Goal: Transaction & Acquisition: Subscribe to service/newsletter

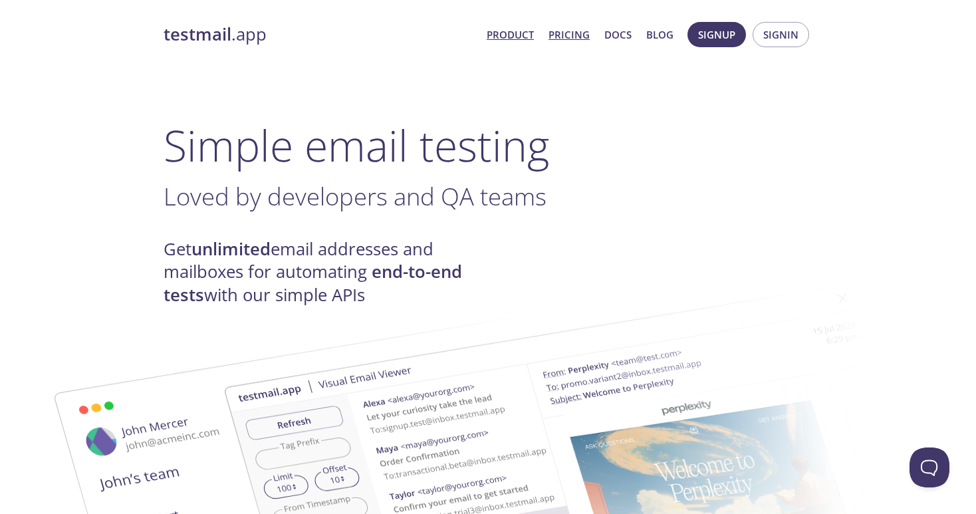
click at [571, 36] on link "Pricing" at bounding box center [569, 34] width 41 height 17
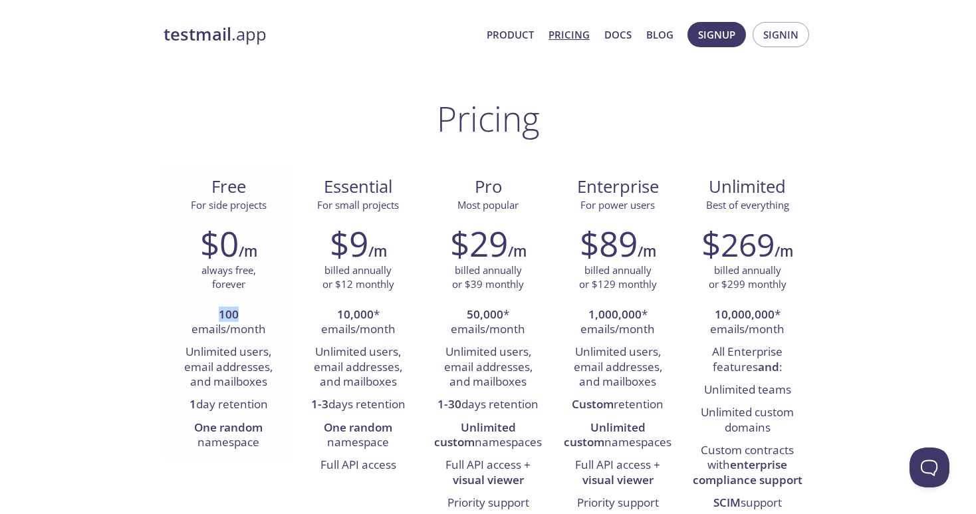
drag, startPoint x: 210, startPoint y: 317, endPoint x: 245, endPoint y: 315, distance: 35.3
click at [245, 315] on li "100 emails/month" at bounding box center [229, 323] width 110 height 38
drag, startPoint x: 216, startPoint y: 317, endPoint x: 249, endPoint y: 316, distance: 33.3
click at [249, 316] on li "100 emails/month" at bounding box center [229, 323] width 110 height 38
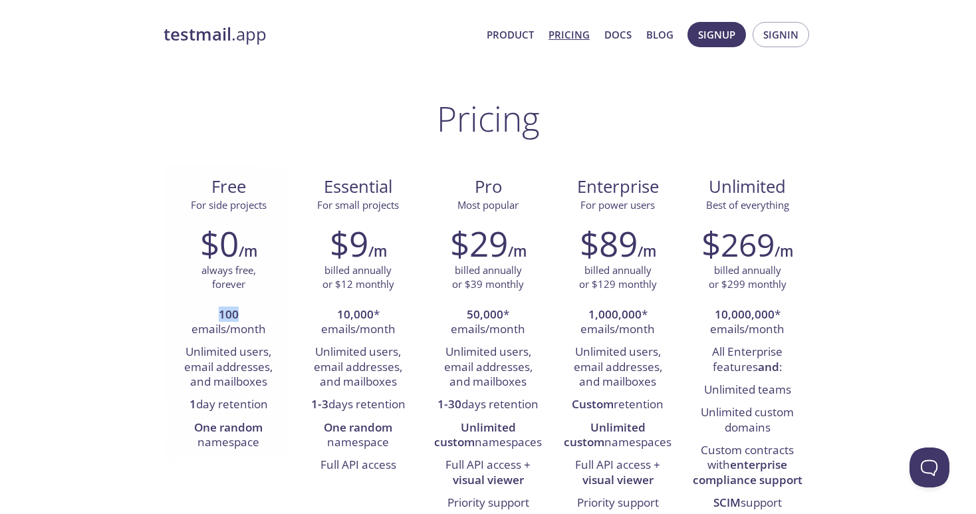
click at [251, 319] on li "100 emails/month" at bounding box center [229, 323] width 110 height 38
drag, startPoint x: 192, startPoint y: 331, endPoint x: 253, endPoint y: 332, distance: 61.2
click at [253, 332] on li "100 emails/month" at bounding box center [229, 323] width 110 height 38
drag, startPoint x: 163, startPoint y: 371, endPoint x: 256, endPoint y: 361, distance: 93.7
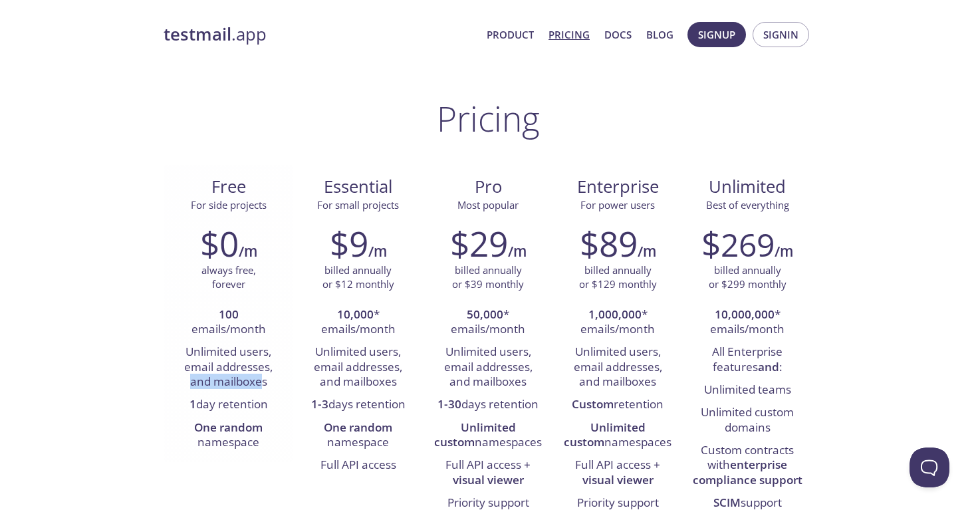
drag, startPoint x: 186, startPoint y: 384, endPoint x: 266, endPoint y: 387, distance: 80.5
click at [263, 384] on li "Unlimited users, email addresses, and mailboxes" at bounding box center [229, 367] width 110 height 53
click at [266, 397] on li "1 day retention" at bounding box center [229, 405] width 110 height 23
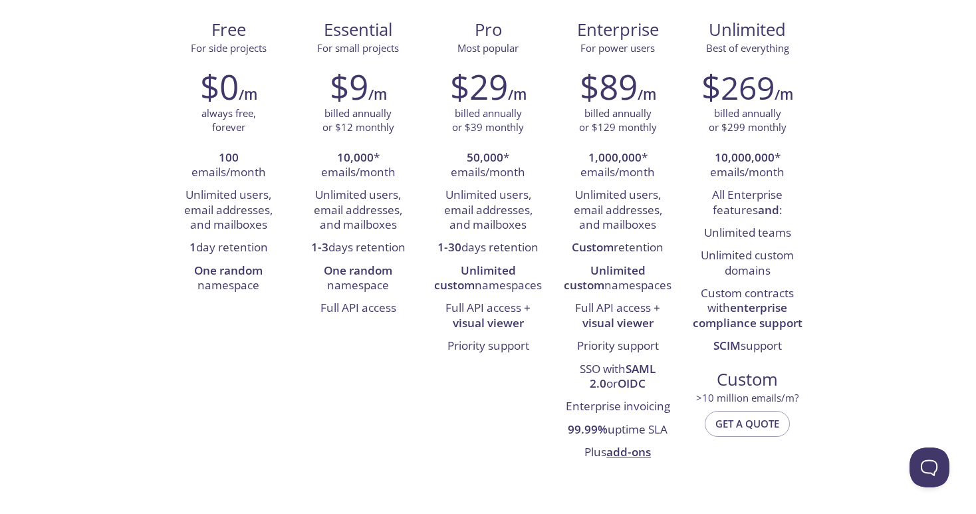
scroll to position [128, 0]
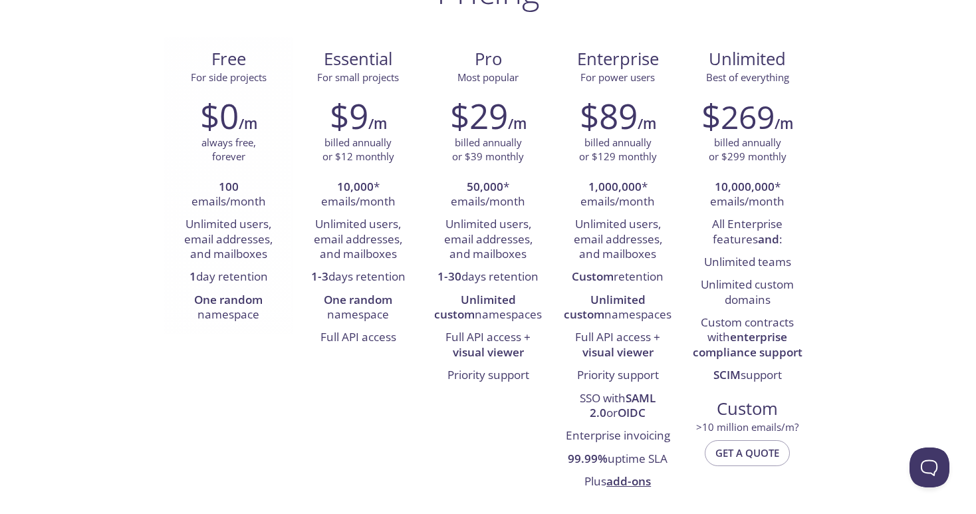
drag, startPoint x: 176, startPoint y: 218, endPoint x: 280, endPoint y: 216, distance: 103.8
click at [280, 216] on li "Unlimited users, email addresses, and mailboxes" at bounding box center [229, 240] width 110 height 53
click at [280, 219] on li "Unlimited users, email addresses, and mailboxes" at bounding box center [229, 240] width 110 height 53
drag, startPoint x: 282, startPoint y: 241, endPoint x: 174, endPoint y: 242, distance: 108.4
click at [174, 242] on li "Unlimited users, email addresses, and mailboxes" at bounding box center [229, 240] width 110 height 53
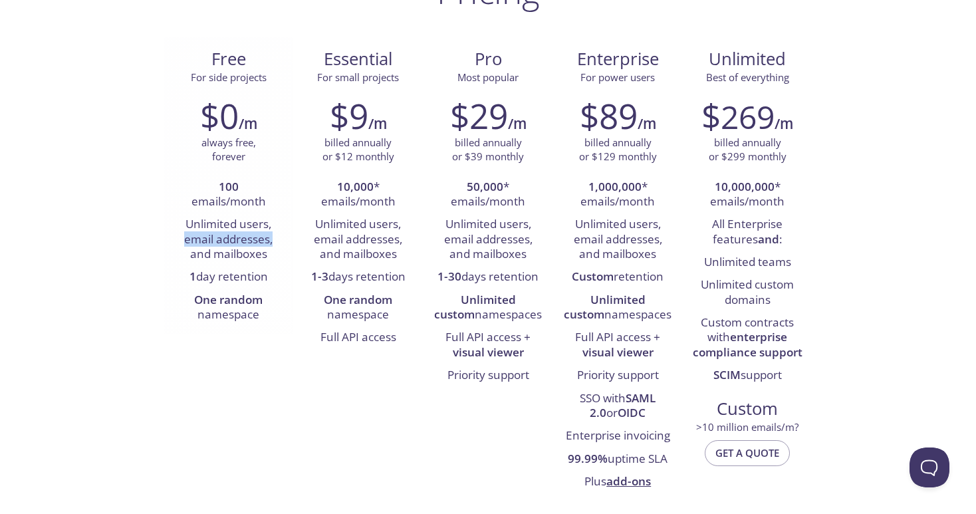
click at [200, 247] on li "Unlimited users, email addresses, and mailboxes" at bounding box center [229, 240] width 110 height 53
drag, startPoint x: 198, startPoint y: 255, endPoint x: 281, endPoint y: 256, distance: 83.1
click at [281, 256] on li "Unlimited users, email addresses, and mailboxes" at bounding box center [229, 240] width 110 height 53
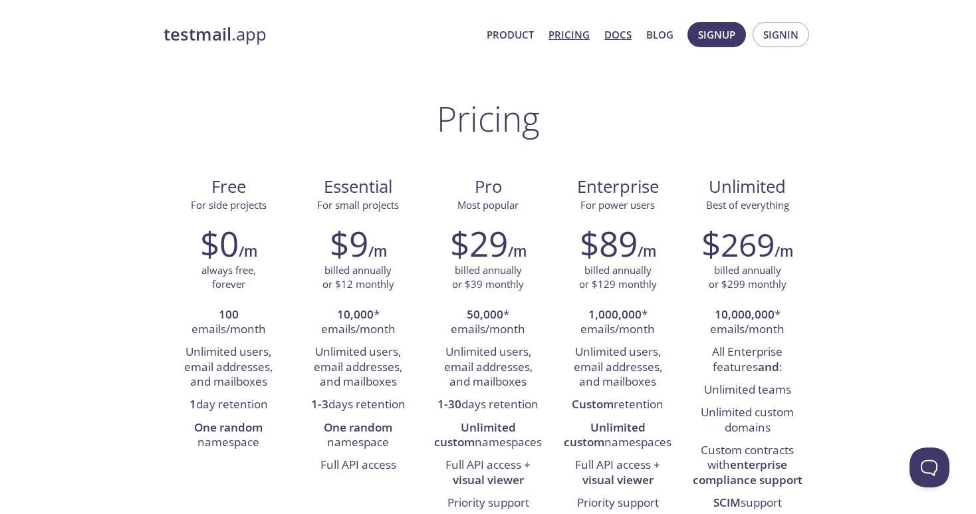
click at [630, 31] on link "Docs" at bounding box center [618, 34] width 27 height 17
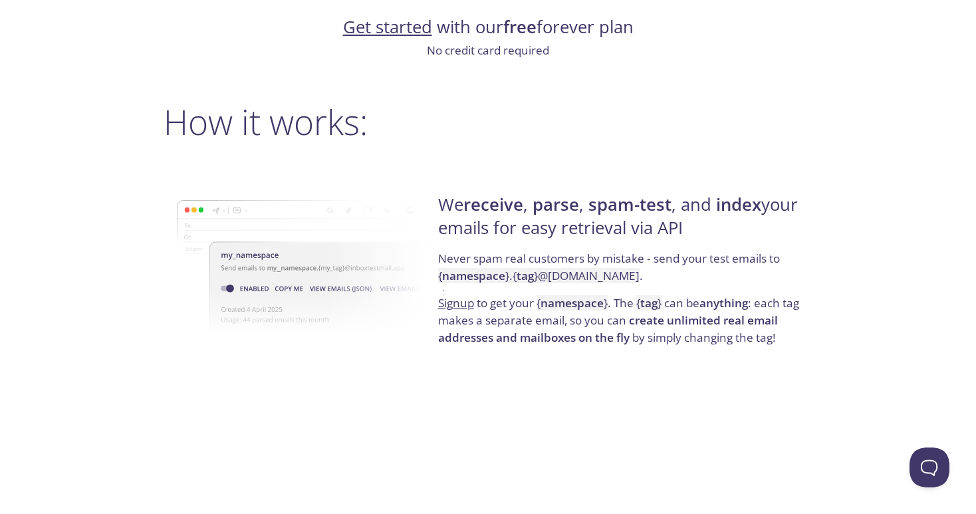
scroll to position [894, 0]
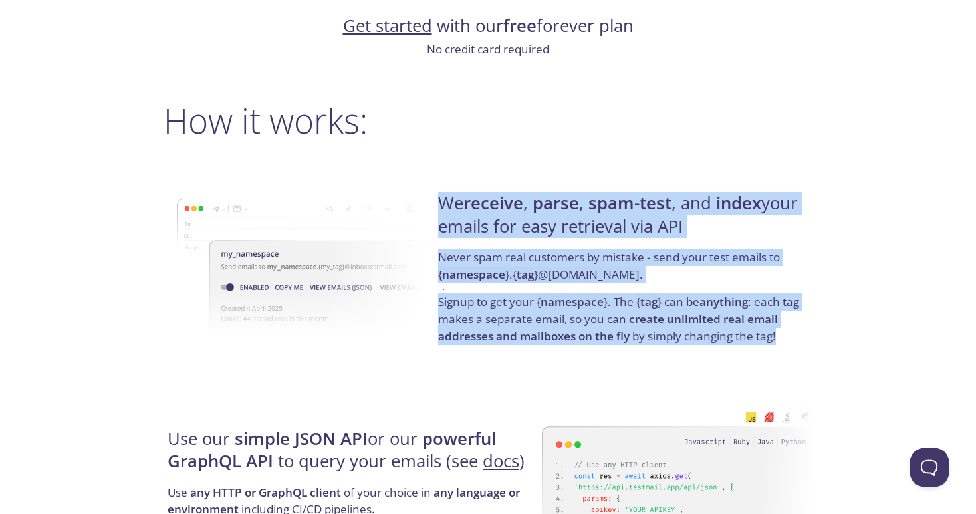
drag, startPoint x: 438, startPoint y: 201, endPoint x: 847, endPoint y: 338, distance: 430.8
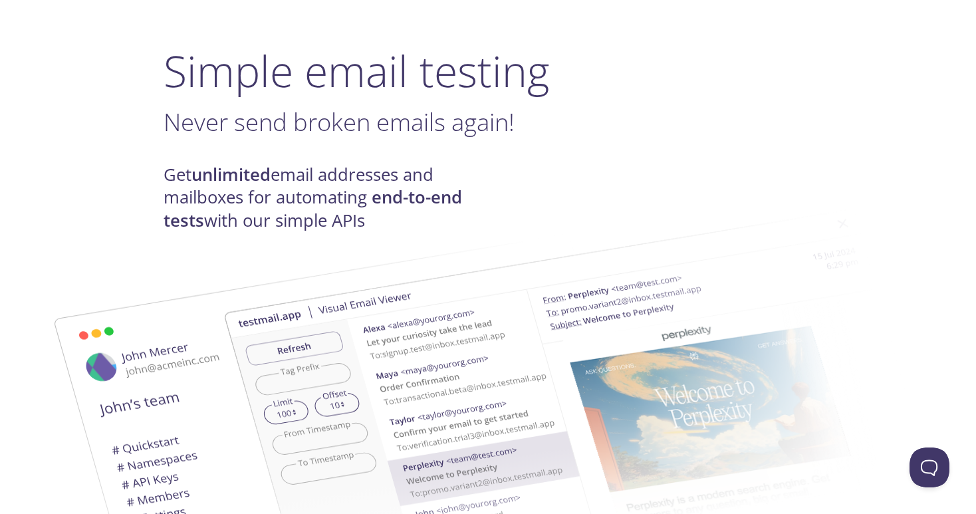
scroll to position [0, 0]
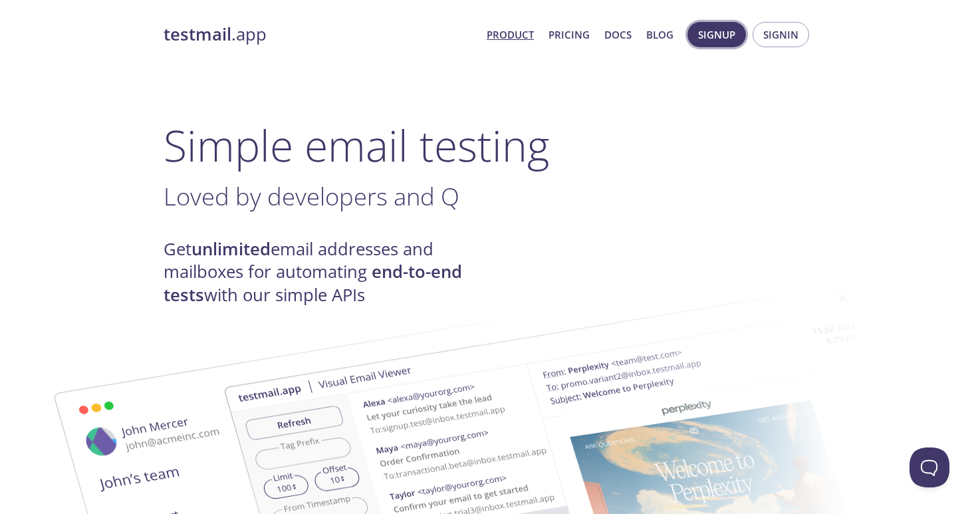
click at [728, 35] on span "Signup" at bounding box center [716, 34] width 37 height 17
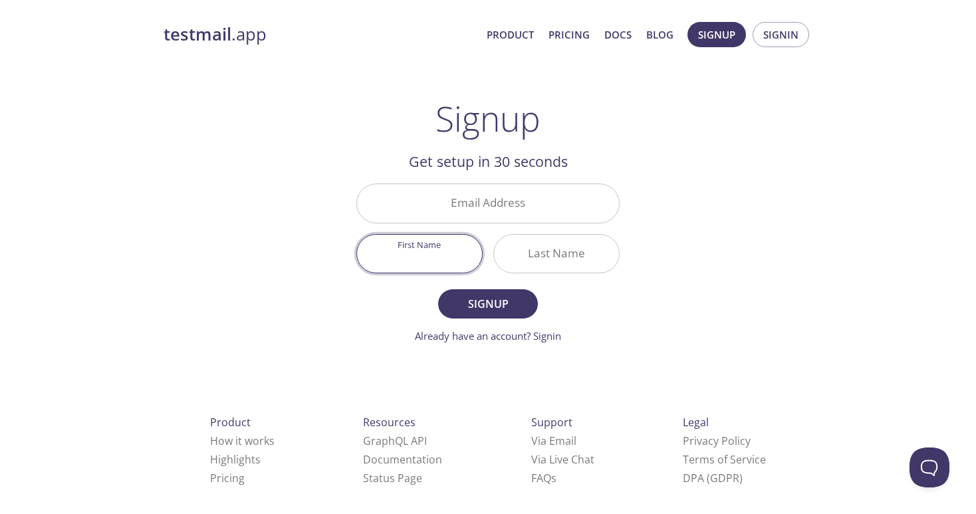
click at [437, 259] on input "First Name" at bounding box center [419, 254] width 125 height 38
click at [422, 208] on input "Email Address" at bounding box center [488, 203] width 262 height 38
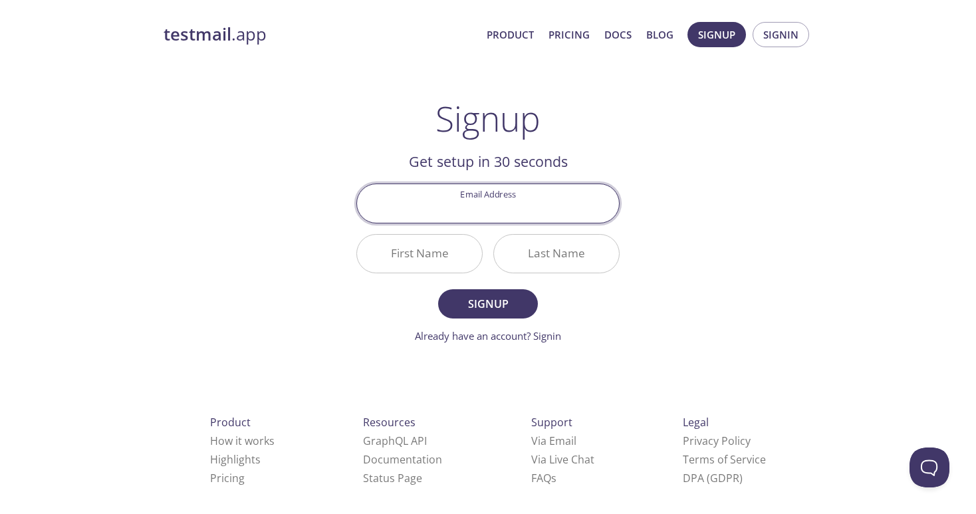
paste input "[EMAIL_ADDRESS][DOMAIN_NAME]"
type input "[EMAIL_ADDRESS][DOMAIN_NAME]"
click at [436, 247] on input "First Name" at bounding box center [419, 254] width 125 height 38
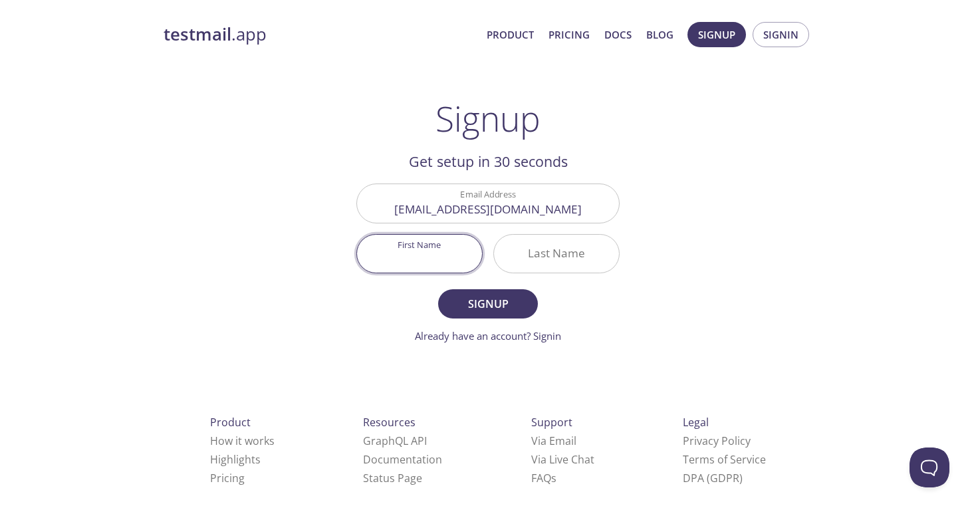
paste input "[EMAIL_ADDRESS][DOMAIN_NAME]"
click at [366, 256] on input "[EMAIL_ADDRESS][DOMAIN_NAME]" at bounding box center [419, 254] width 125 height 38
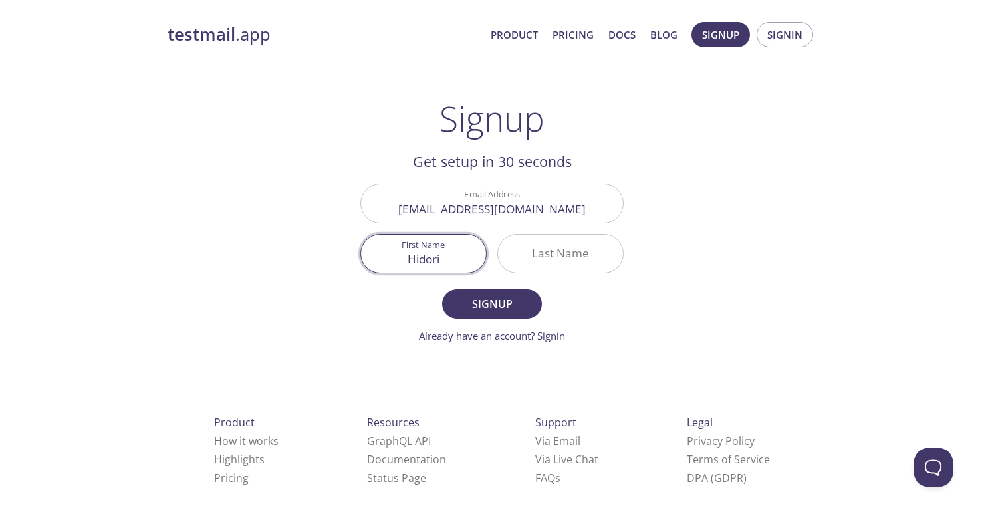
scroll to position [0, 0]
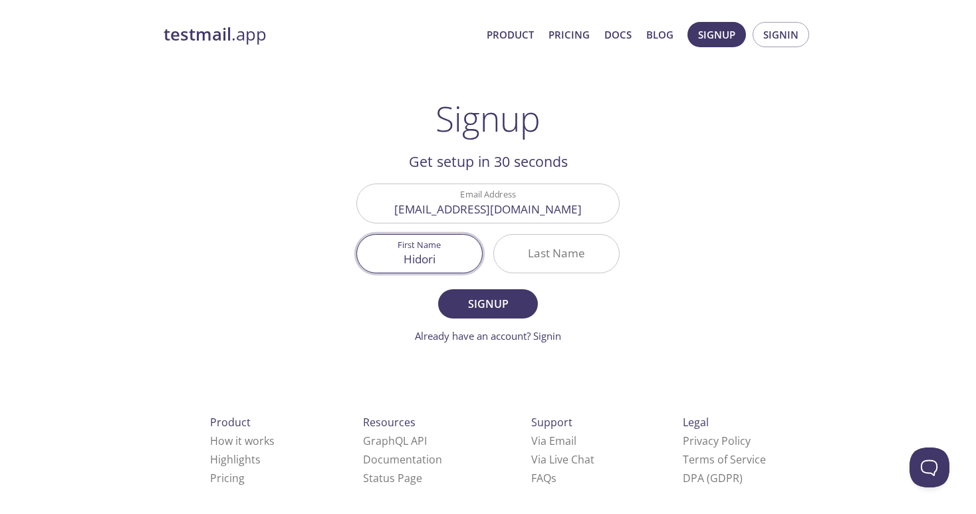
type input "Hidori"
click at [550, 253] on input "Last Name" at bounding box center [556, 254] width 125 height 38
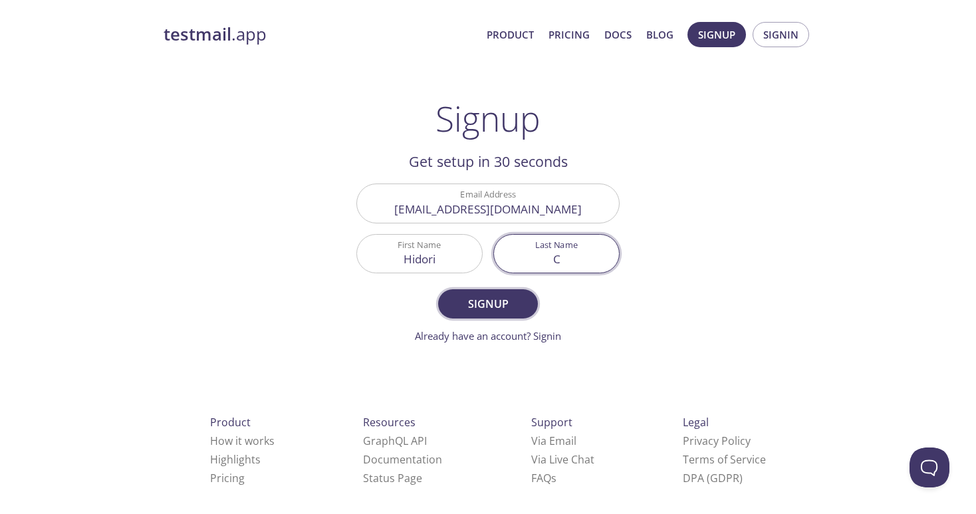
type input "C"
click at [509, 305] on span "Signup" at bounding box center [488, 304] width 71 height 19
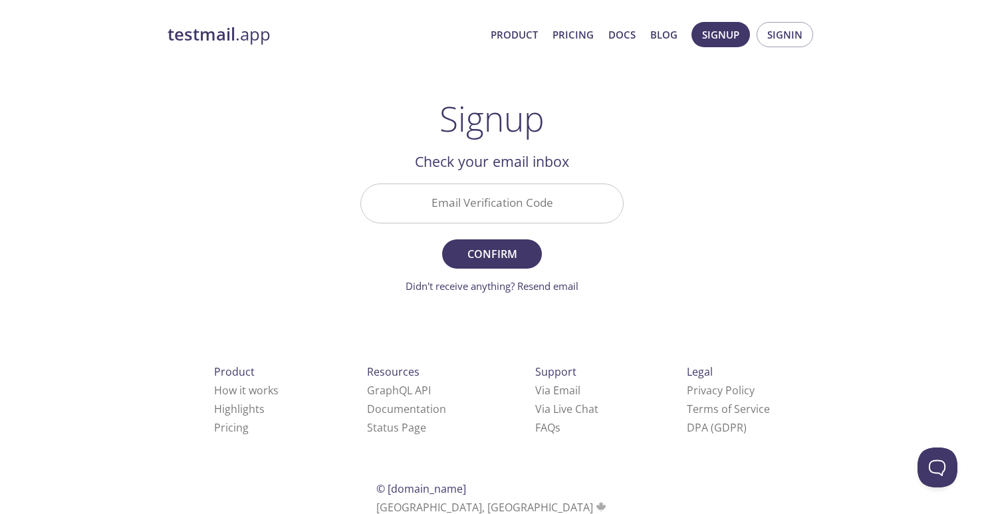
click at [463, 199] on input "Email Verification Code" at bounding box center [492, 203] width 262 height 38
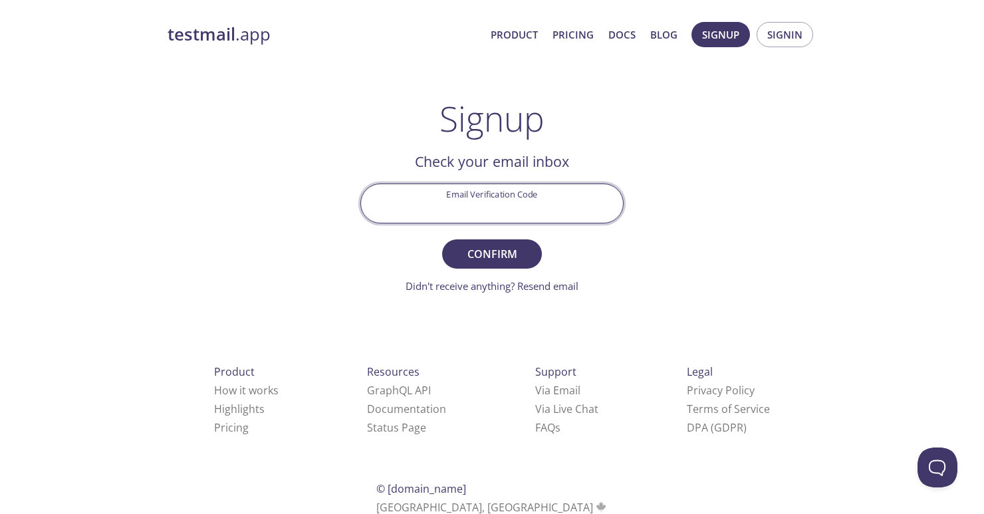
paste input "9GELWBZ"
type input "9GELWBZ"
click at [485, 247] on span "Confirm" at bounding box center [492, 254] width 71 height 19
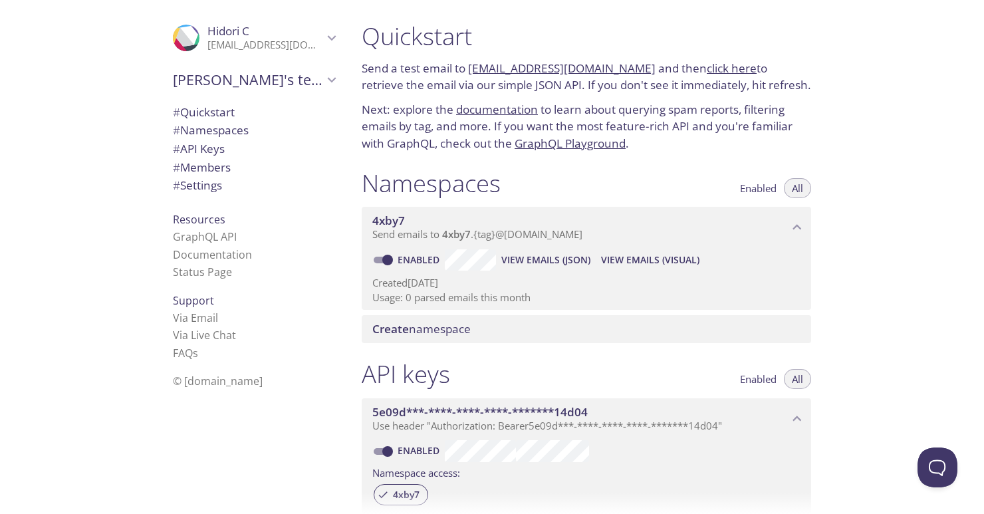
click at [431, 333] on span "Create namespace" at bounding box center [421, 328] width 98 height 15
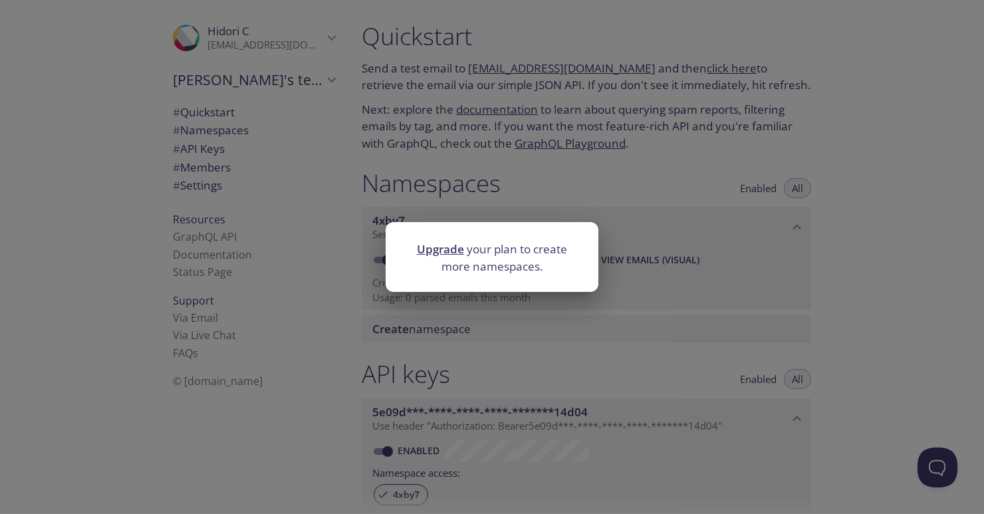
click at [778, 339] on div "Upgrade your plan to create more namespaces." at bounding box center [492, 257] width 984 height 514
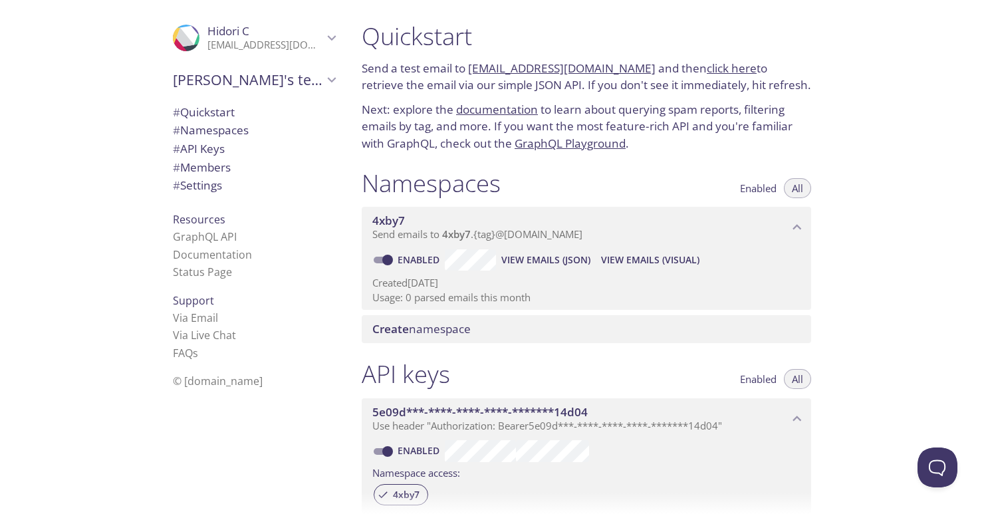
click at [793, 222] on icon "4xby7 namespace" at bounding box center [797, 227] width 17 height 17
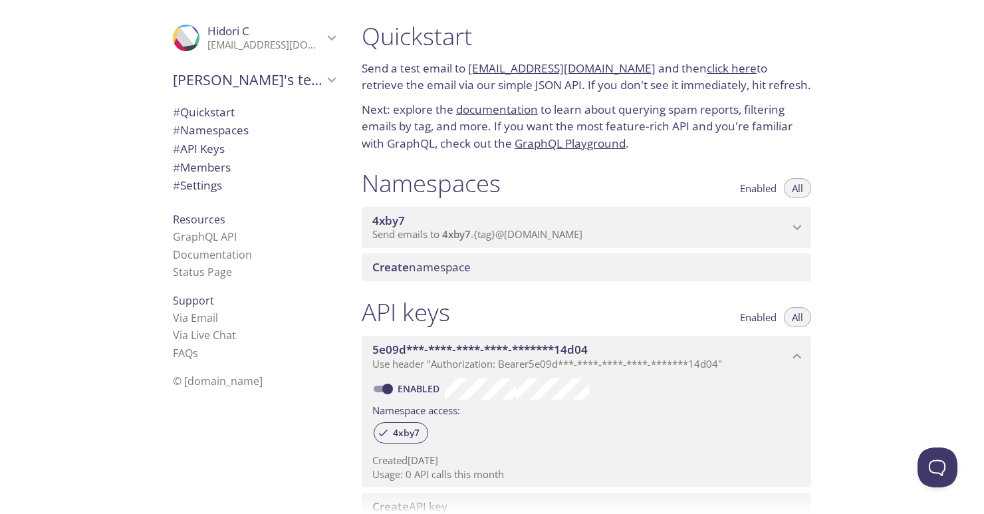
click at [793, 222] on icon "4xby7 namespace" at bounding box center [797, 227] width 17 height 17
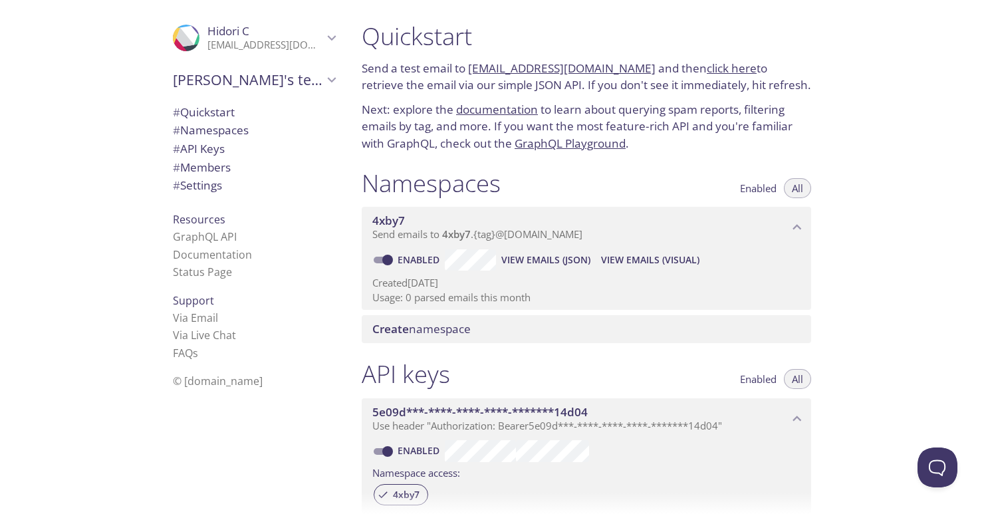
click at [723, 67] on link "click here" at bounding box center [732, 68] width 50 height 15
click at [593, 71] on link "[EMAIL_ADDRESS][DOMAIN_NAME]" at bounding box center [562, 68] width 188 height 15
click at [567, 71] on link "[EMAIL_ADDRESS][DOMAIN_NAME]" at bounding box center [562, 68] width 188 height 15
click at [478, 66] on link "[EMAIL_ADDRESS][DOMAIN_NAME]" at bounding box center [562, 68] width 188 height 15
click at [630, 256] on span "View Emails (Visual)" at bounding box center [650, 260] width 98 height 16
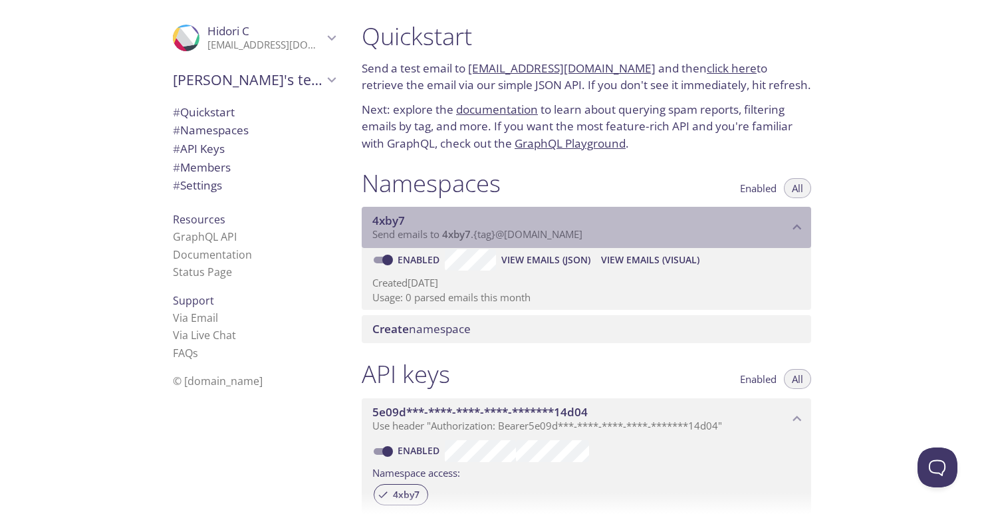
click at [793, 219] on icon "4xby7 namespace" at bounding box center [797, 227] width 17 height 17
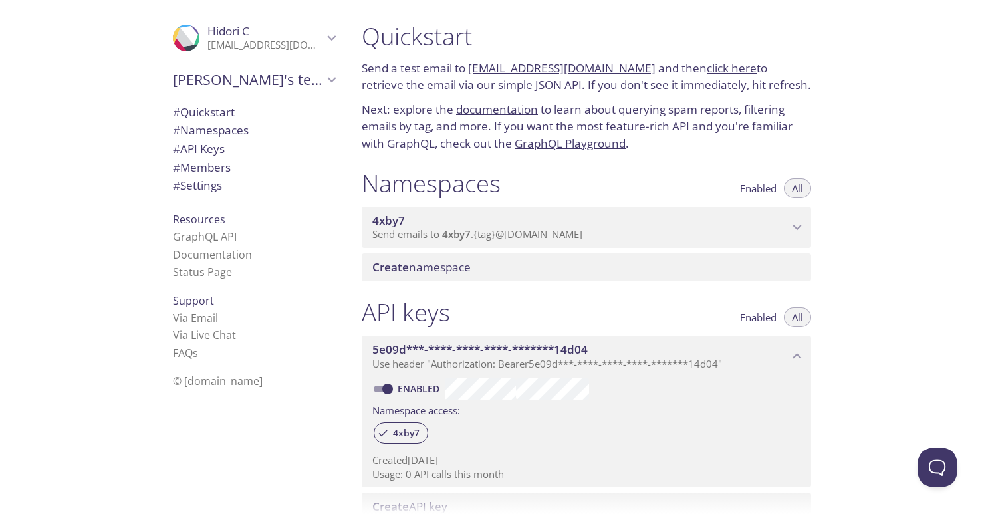
click at [784, 357] on span "5e09d***-****-****-****-*******14d04" at bounding box center [580, 350] width 416 height 15
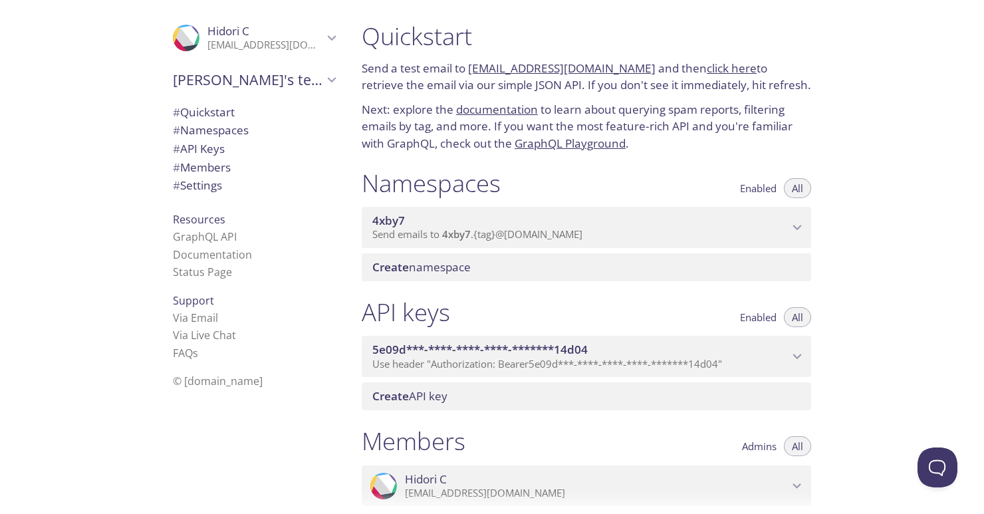
scroll to position [192, 0]
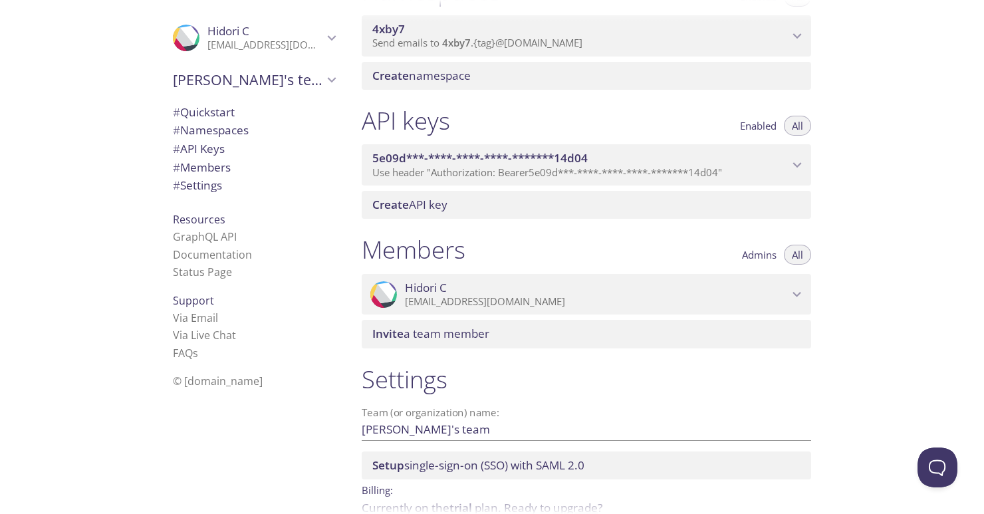
click at [770, 210] on span "Create API key" at bounding box center [589, 205] width 434 height 15
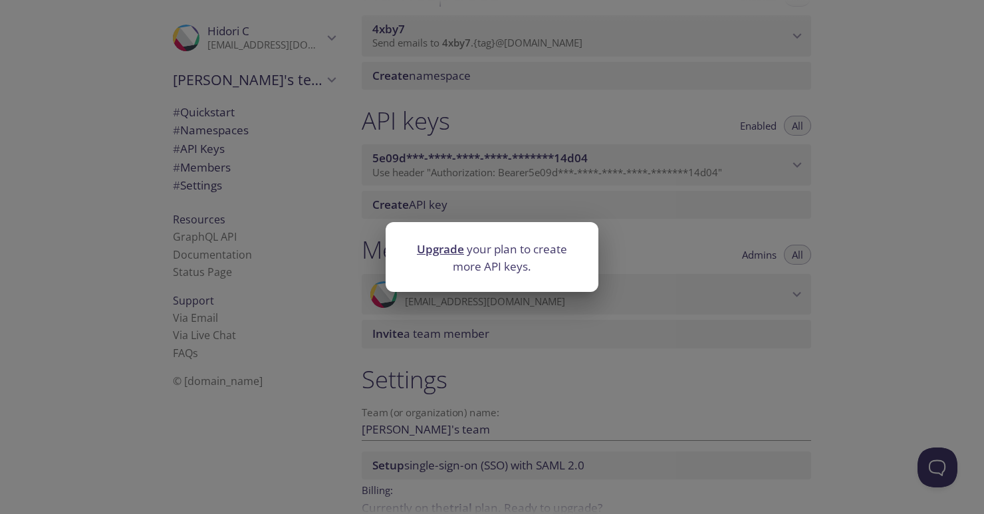
click at [733, 282] on div "Upgrade your plan to create more API keys." at bounding box center [492, 257] width 984 height 514
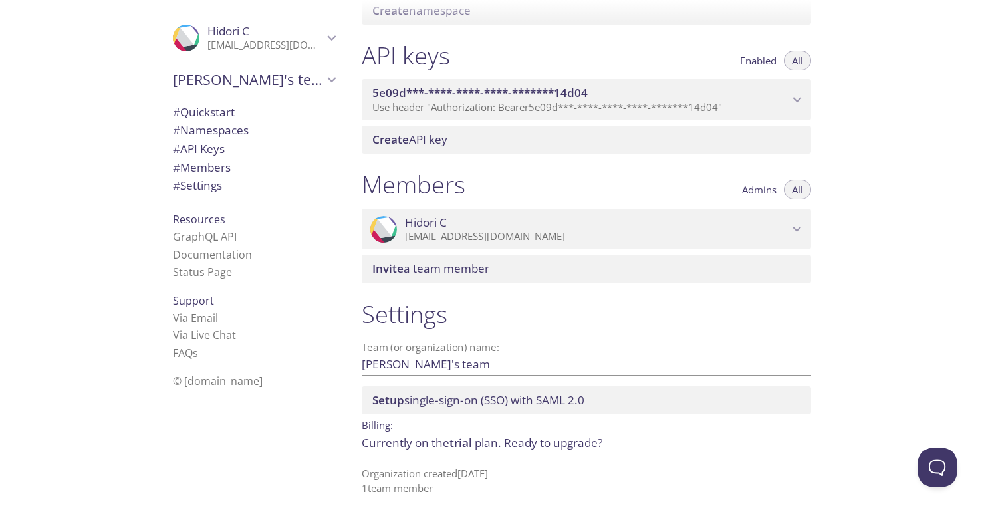
scroll to position [259, 0]
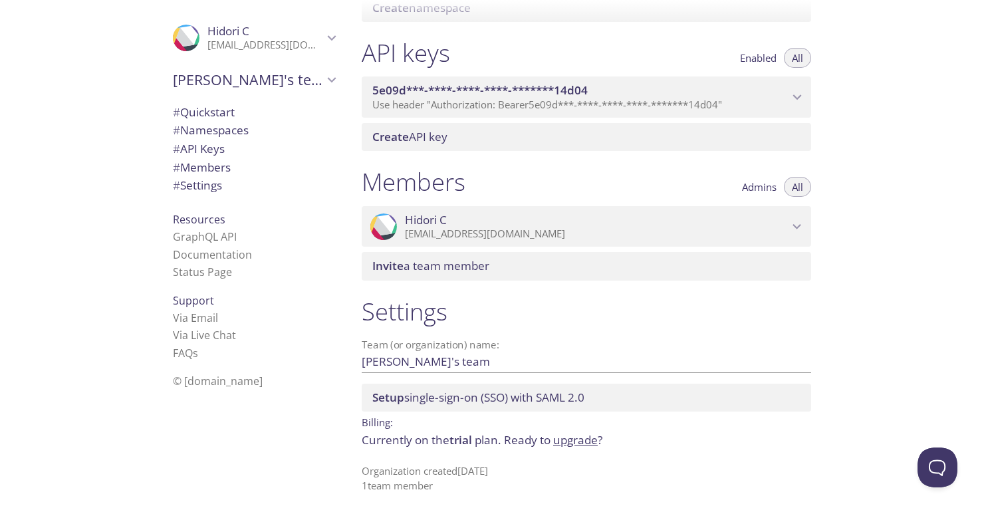
click at [414, 216] on span "Hidori C" at bounding box center [426, 220] width 42 height 15
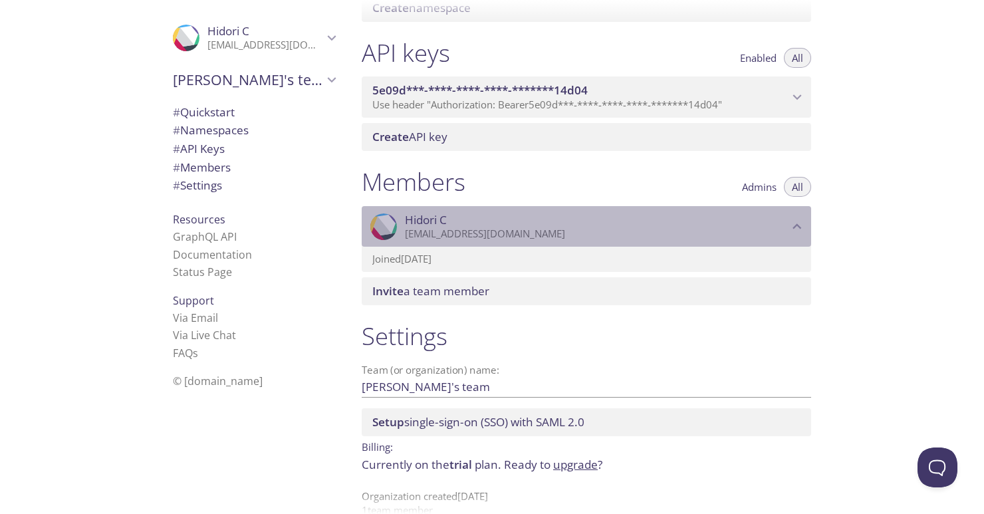
click at [414, 216] on span "Hidori C" at bounding box center [426, 220] width 42 height 15
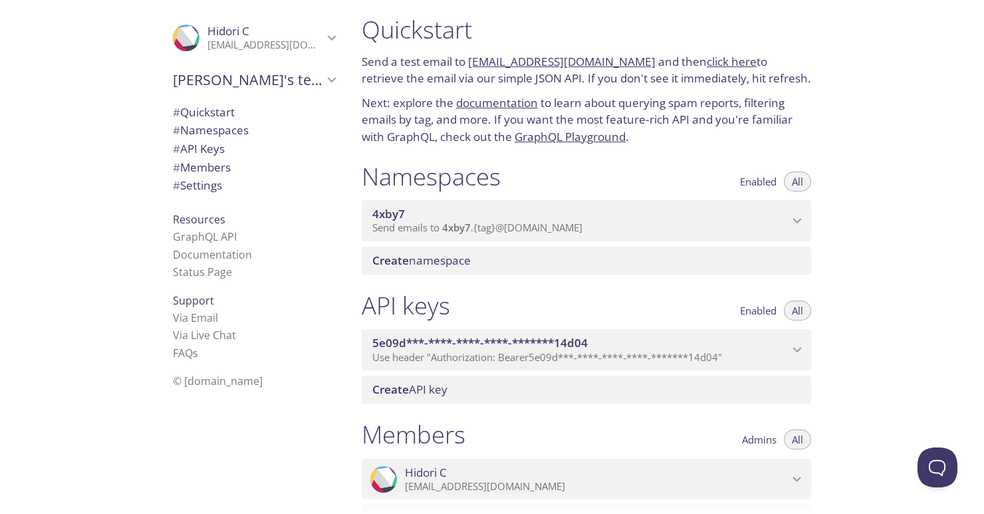
scroll to position [4, 0]
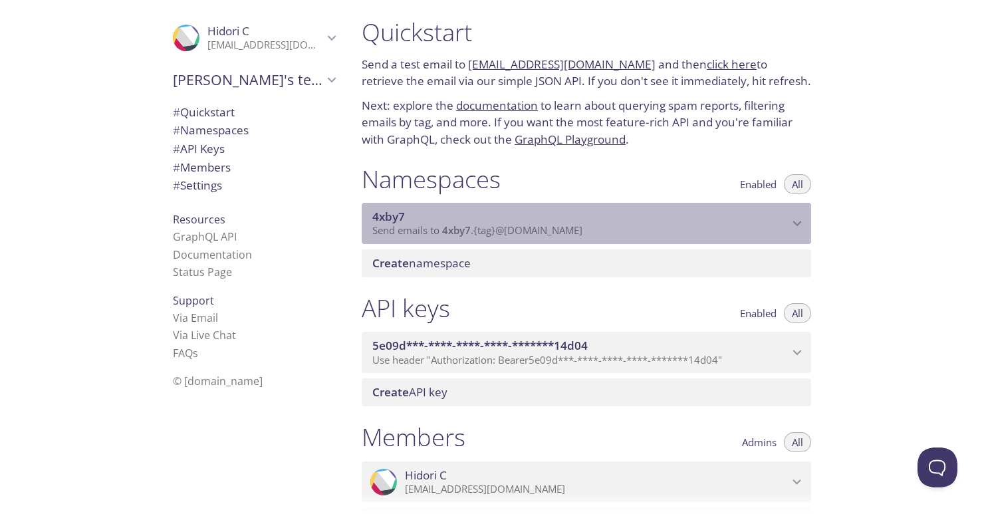
click at [758, 219] on span "4xby7" at bounding box center [580, 217] width 416 height 15
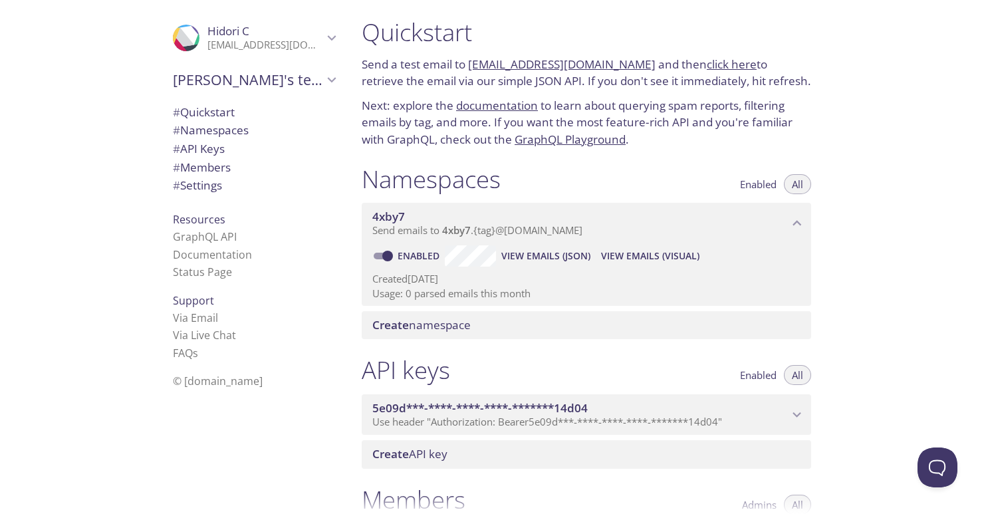
click at [571, 251] on span "View Emails (JSON)" at bounding box center [546, 256] width 89 height 16
click at [556, 258] on span "View Emails (JSON)" at bounding box center [546, 256] width 89 height 16
click at [629, 255] on span "View Emails (Visual)" at bounding box center [650, 256] width 98 height 16
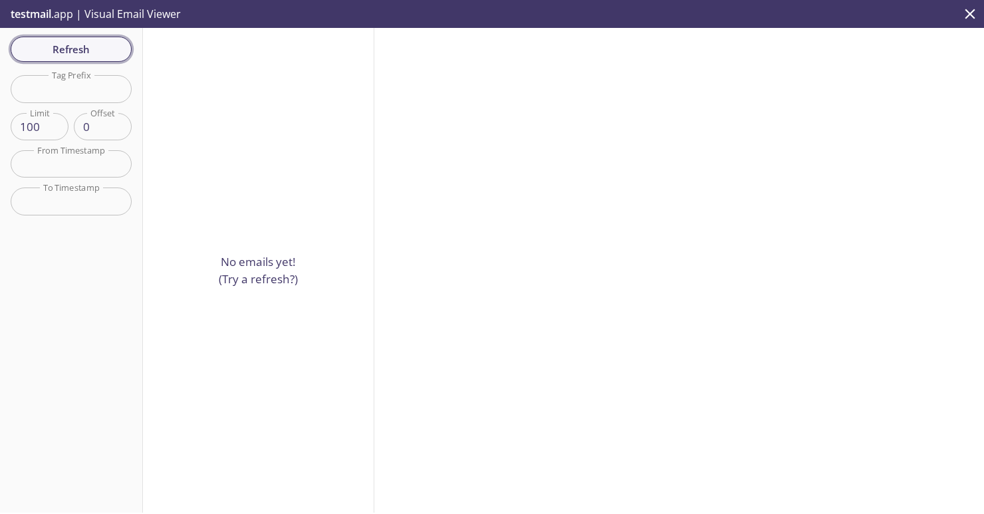
click at [55, 39] on button "Refresh" at bounding box center [71, 49] width 121 height 25
click at [61, 170] on input "text" at bounding box center [71, 163] width 121 height 27
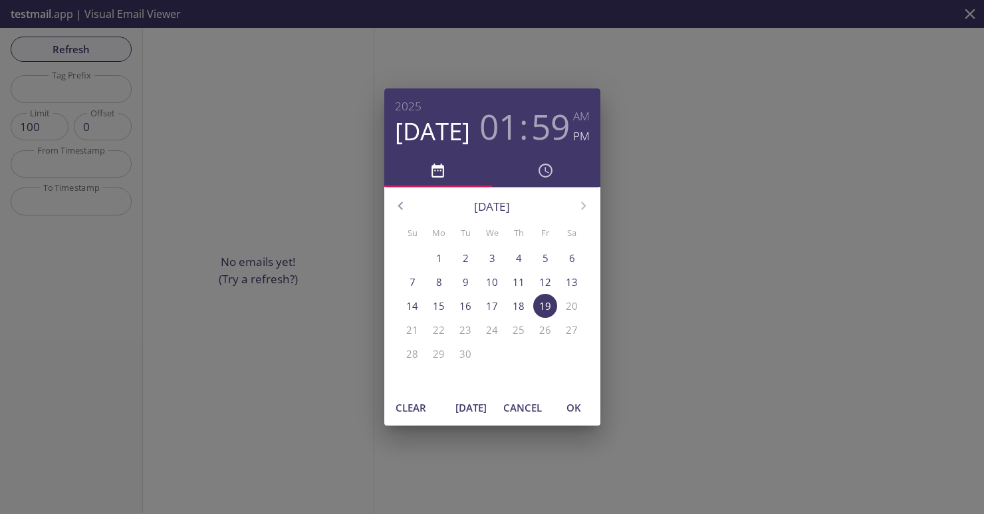
click at [514, 399] on span "Cancel" at bounding box center [523, 407] width 39 height 17
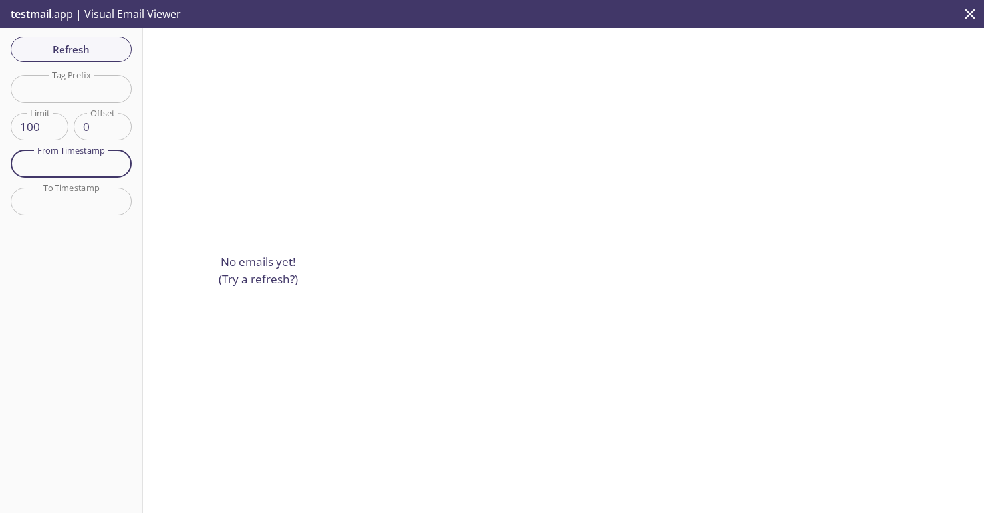
click at [39, 157] on input "text" at bounding box center [71, 163] width 121 height 27
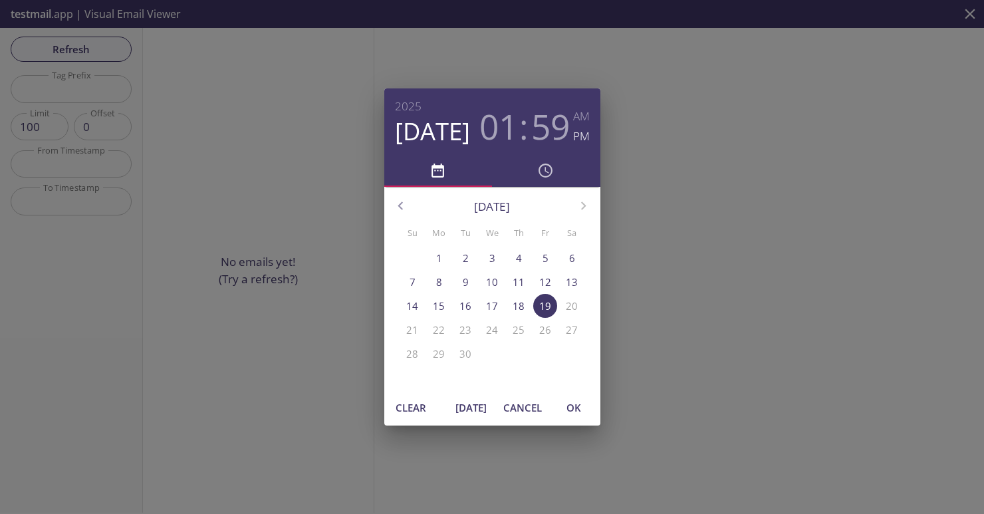
click at [482, 405] on span "[DATE]" at bounding box center [472, 407] width 32 height 17
click at [469, 405] on span "[DATE]" at bounding box center [472, 407] width 32 height 17
click at [573, 400] on span "OK" at bounding box center [574, 407] width 32 height 17
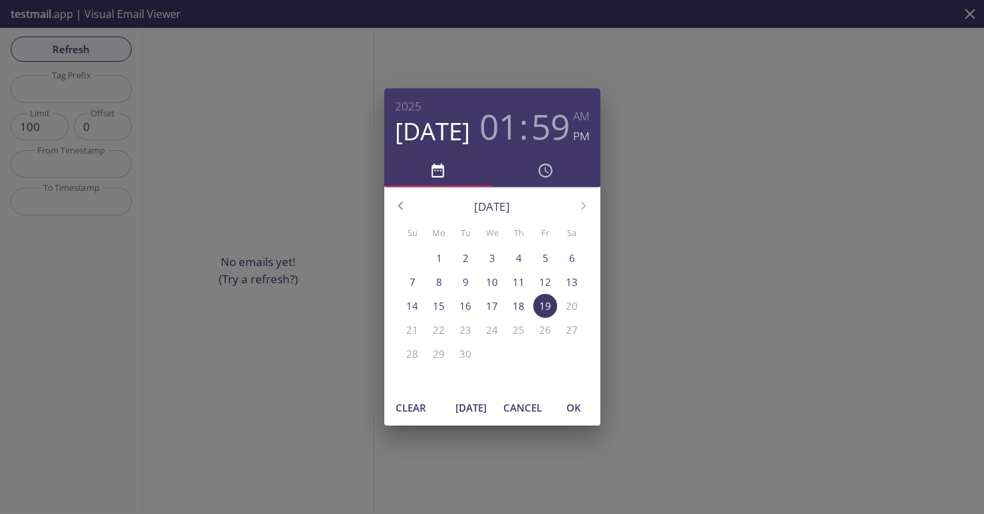
type input "[DATE] 1:59 pm"
